Goal: Task Accomplishment & Management: Complete application form

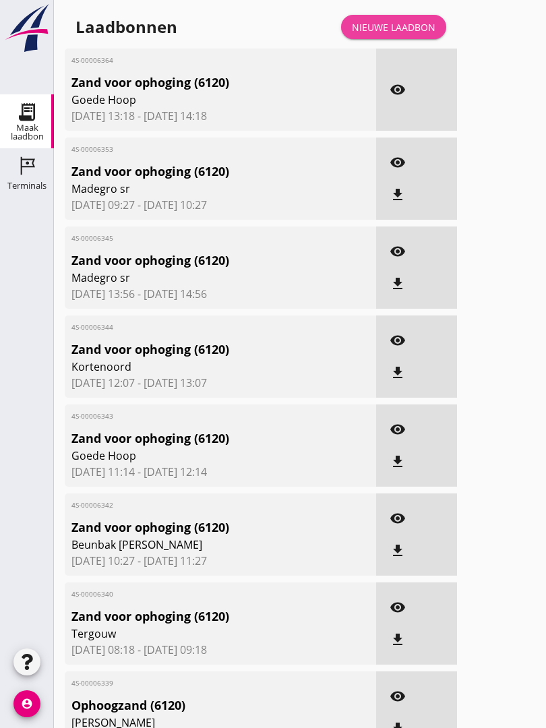
click at [407, 34] on div "Nieuwe laadbon" at bounding box center [394, 27] width 84 height 14
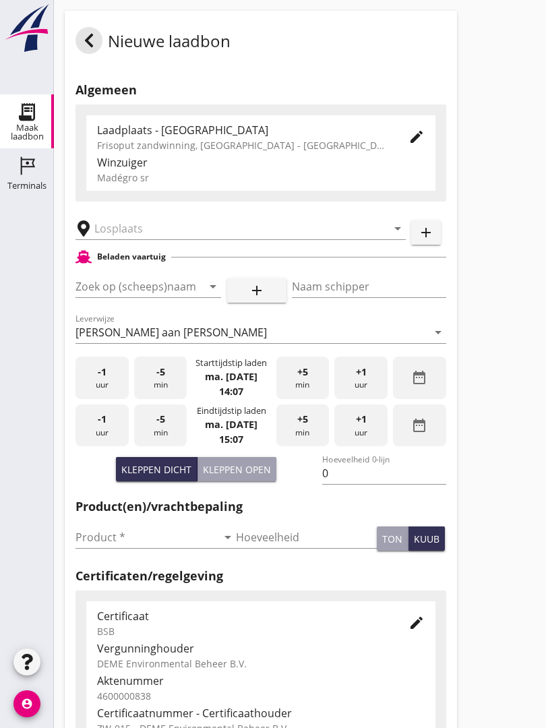
click at [203, 239] on input "text" at bounding box center [231, 229] width 274 height 22
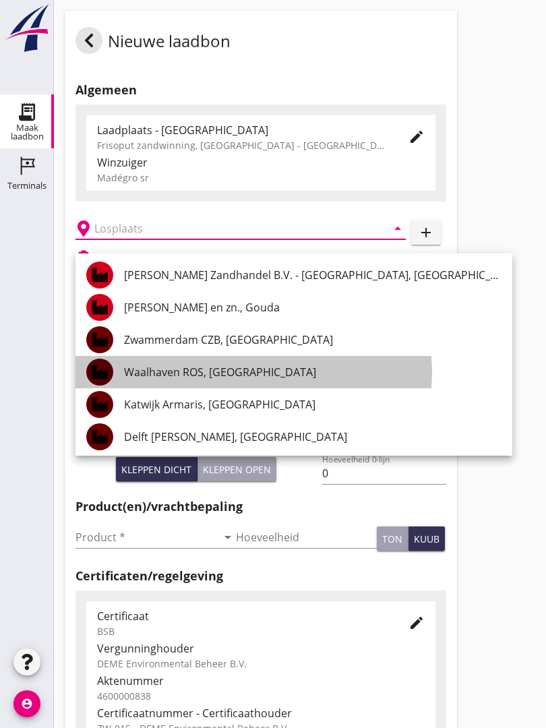
click at [261, 371] on div "Waalhaven ROS, [GEOGRAPHIC_DATA]" at bounding box center [312, 372] width 377 height 16
type input "Waalhaven ROS, [GEOGRAPHIC_DATA]"
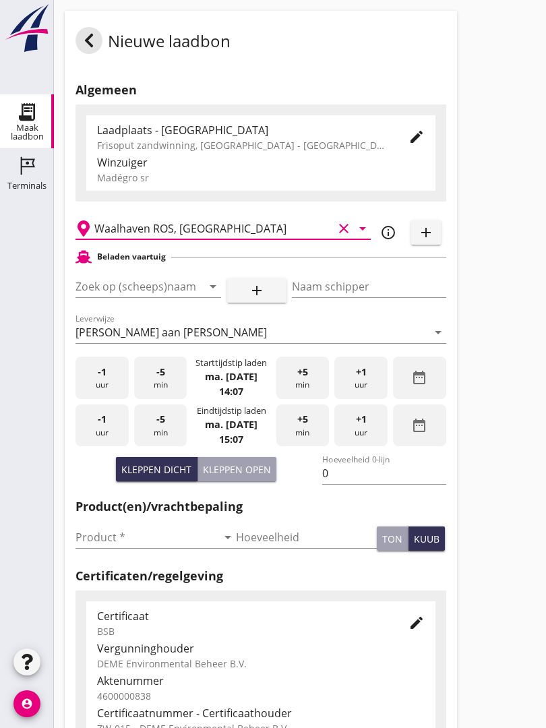
click at [202, 294] on div at bounding box center [194, 286] width 16 height 16
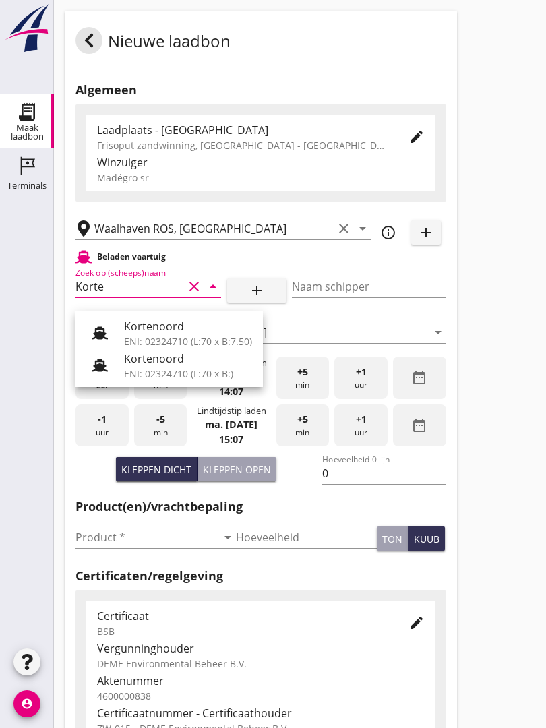
click at [181, 327] on div "Kortenoord" at bounding box center [188, 326] width 128 height 16
type input "Kortenoord"
type input "[PERSON_NAME]"
type input "621"
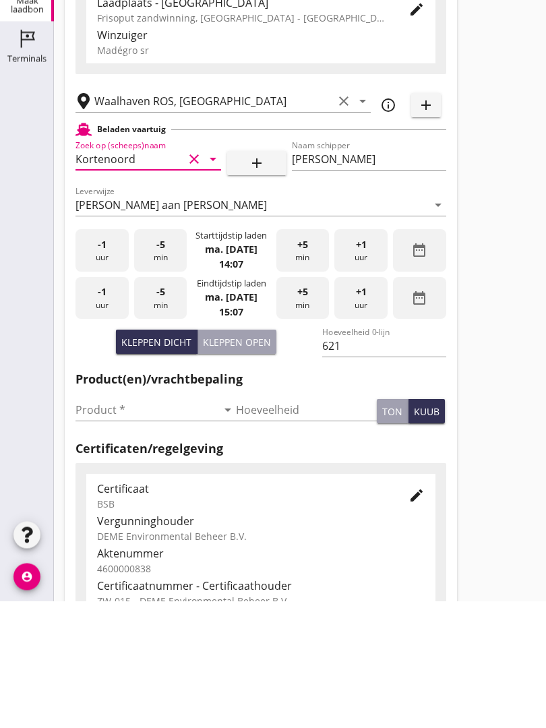
click at [112, 526] on input "Product *" at bounding box center [145, 537] width 141 height 22
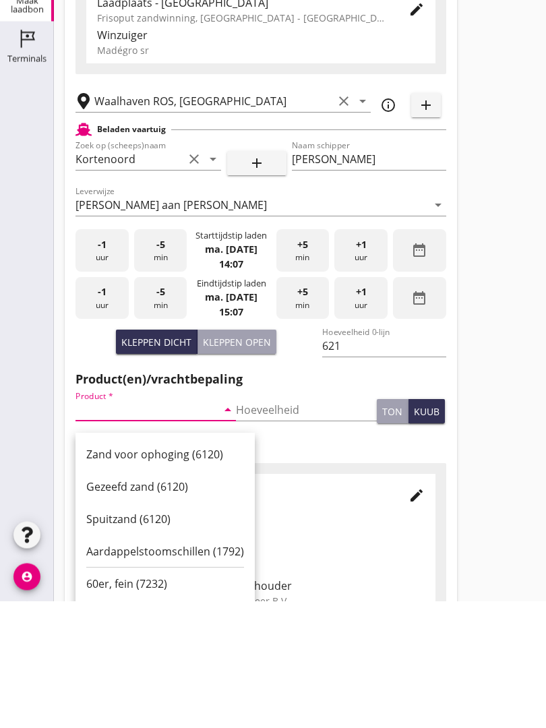
click at [190, 573] on div "Zand voor ophoging (6120)" at bounding box center [165, 581] width 158 height 16
type input "Zand voor ophoging (6120)"
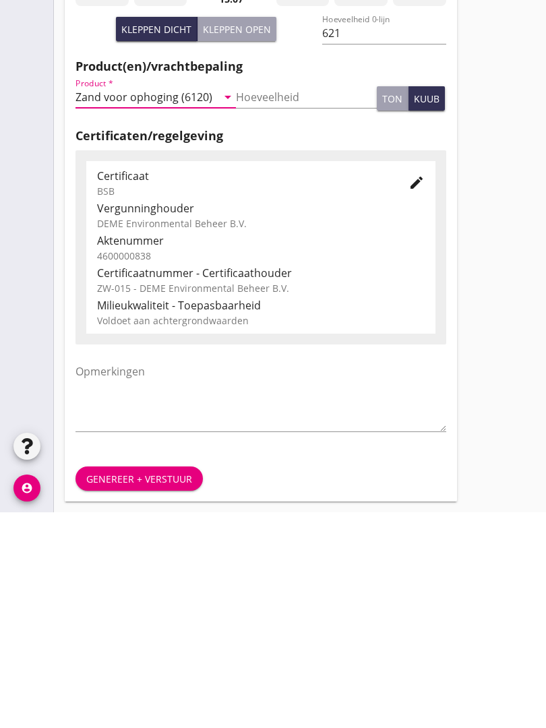
scroll to position [236, 0]
click at [152, 687] on div "Genereer + verstuur" at bounding box center [139, 694] width 106 height 14
